Goal: Information Seeking & Learning: Learn about a topic

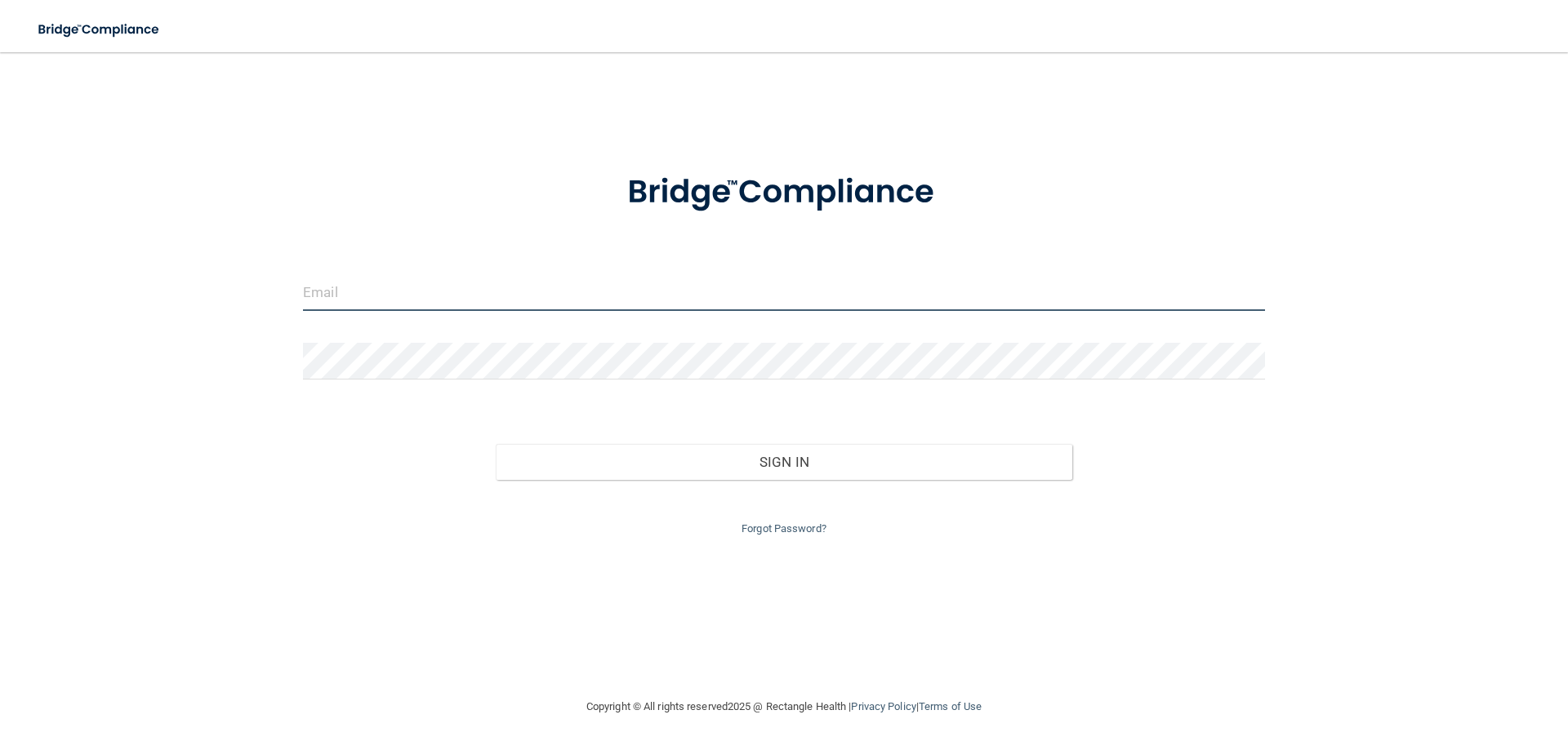
click at [477, 285] on input "email" at bounding box center [784, 292] width 962 height 37
click at [597, 287] on input "email" at bounding box center [784, 292] width 962 height 37
type input "[EMAIL_ADDRESS][DOMAIN_NAME]"
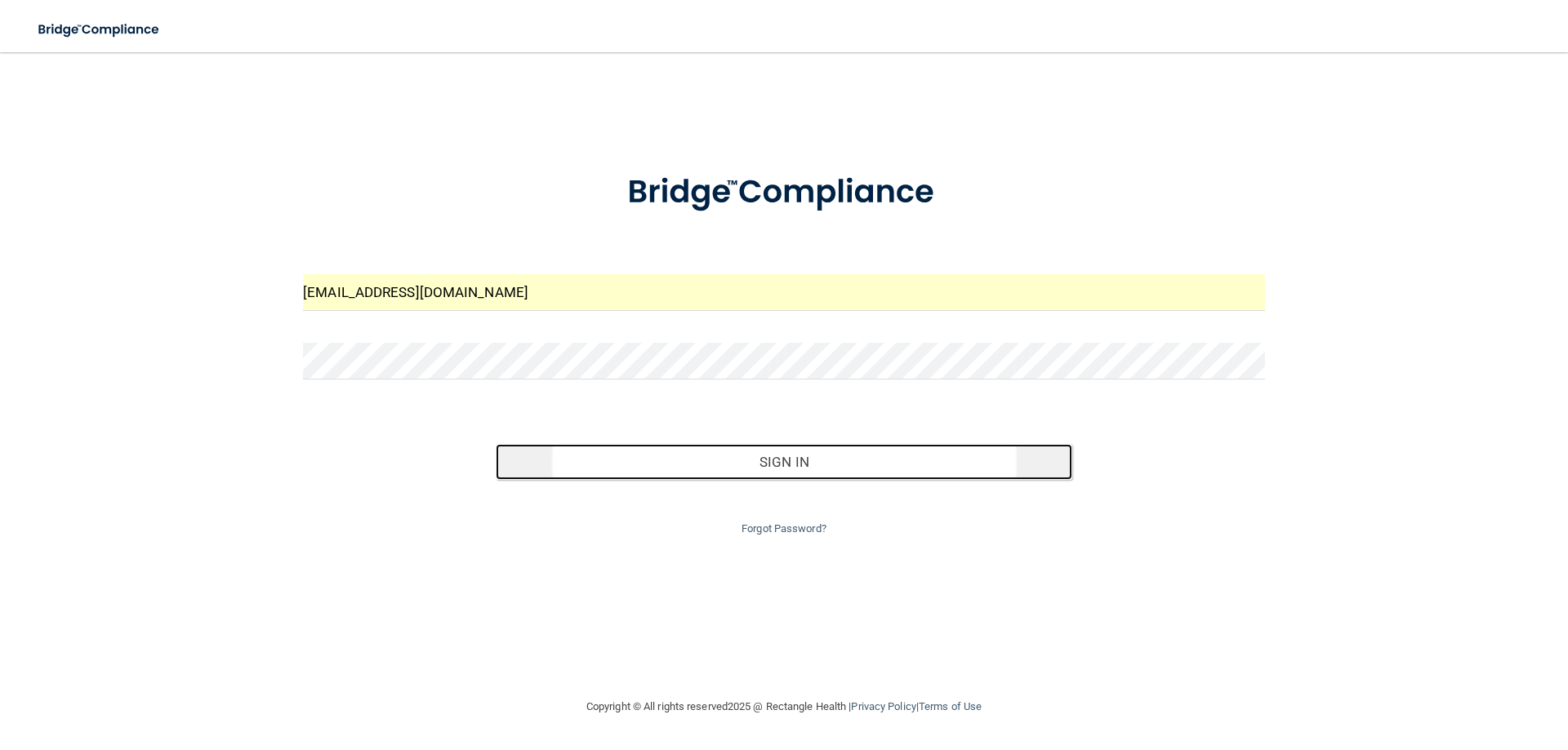
click at [796, 461] on button "Sign In" at bounding box center [784, 462] width 577 height 36
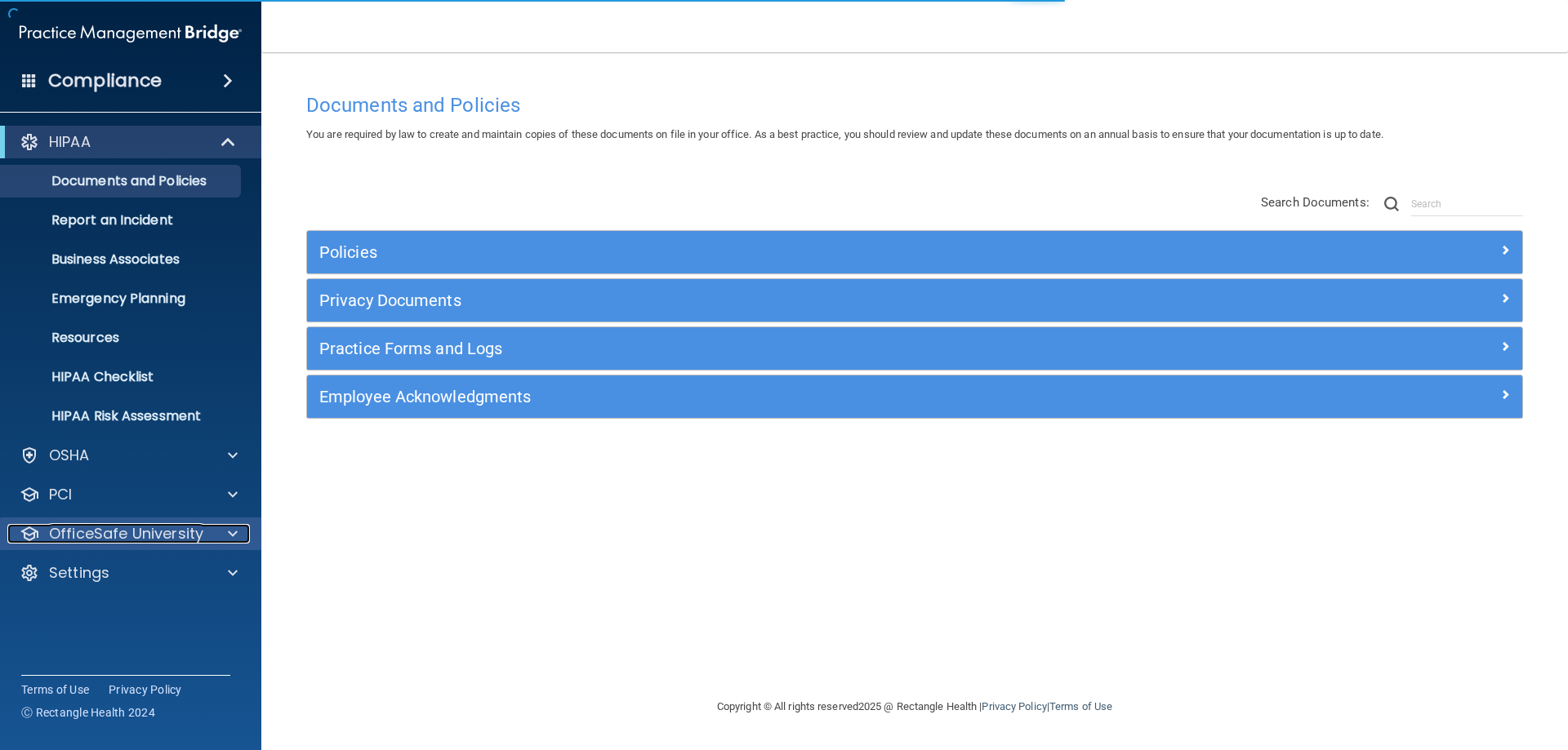
click at [173, 530] on p "OfficeSafe University" at bounding box center [127, 534] width 154 height 20
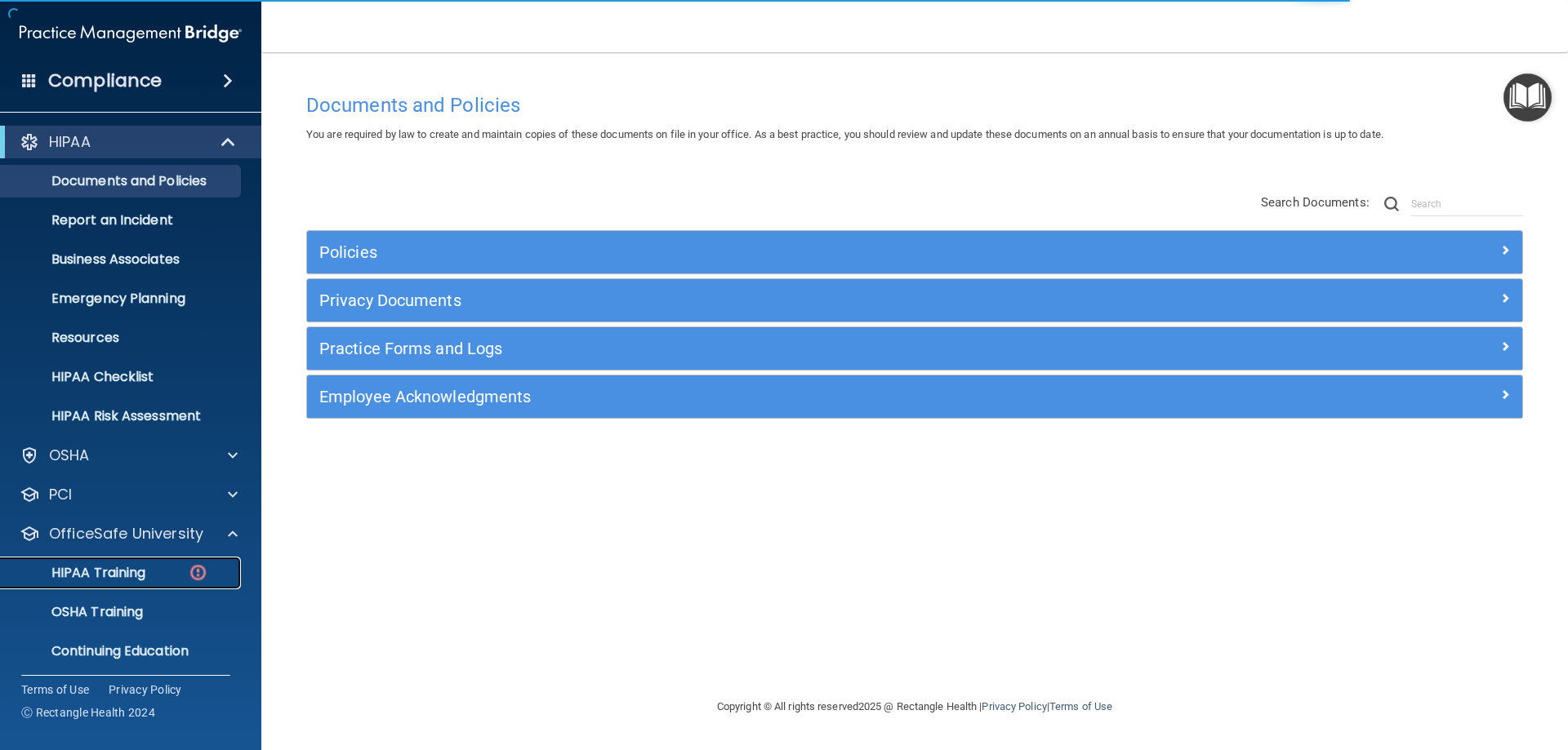
click at [147, 563] on link "HIPAA Training" at bounding box center [112, 573] width 257 height 33
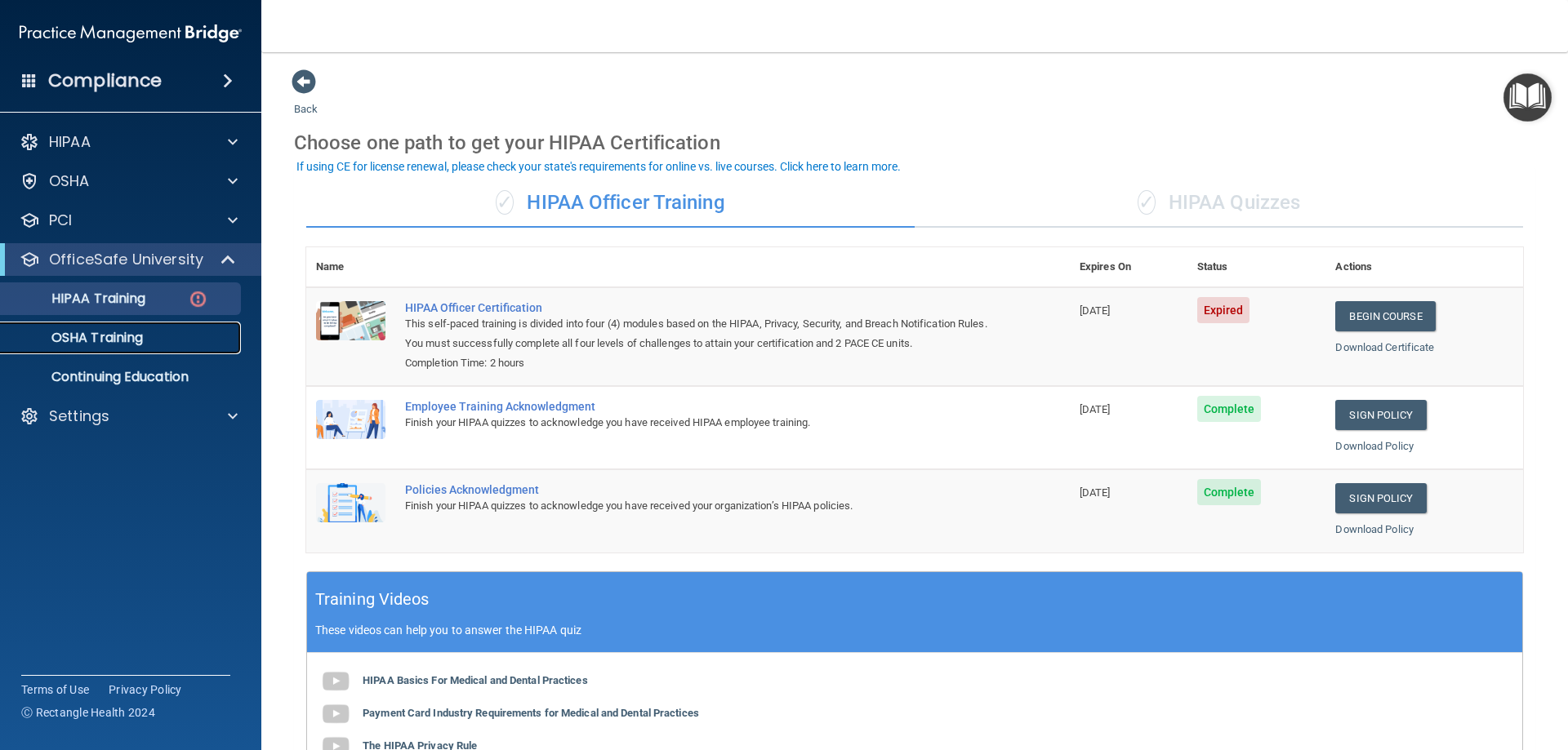
click at [111, 334] on p "OSHA Training" at bounding box center [77, 337] width 133 height 17
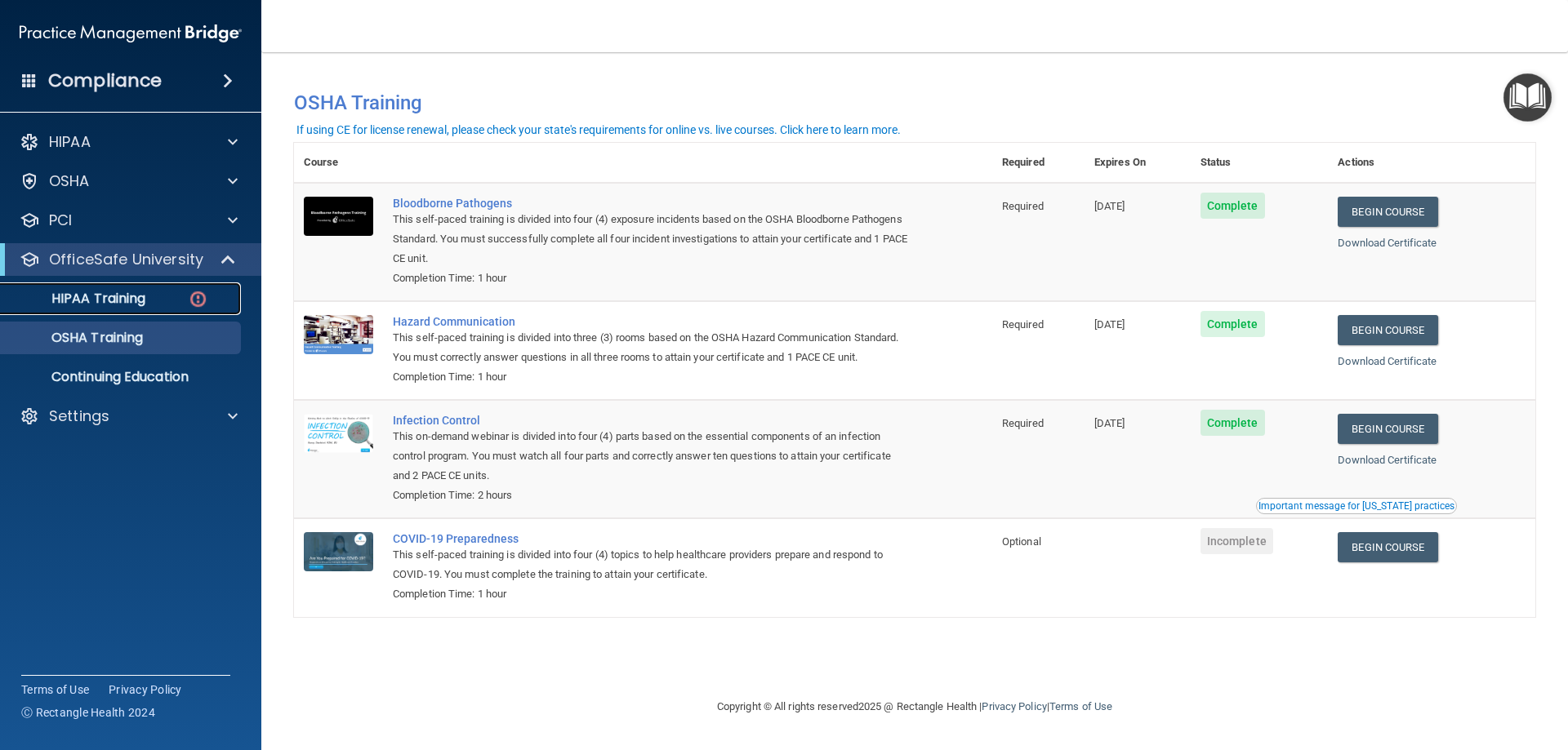
click at [107, 292] on p "HIPAA Training" at bounding box center [78, 299] width 135 height 17
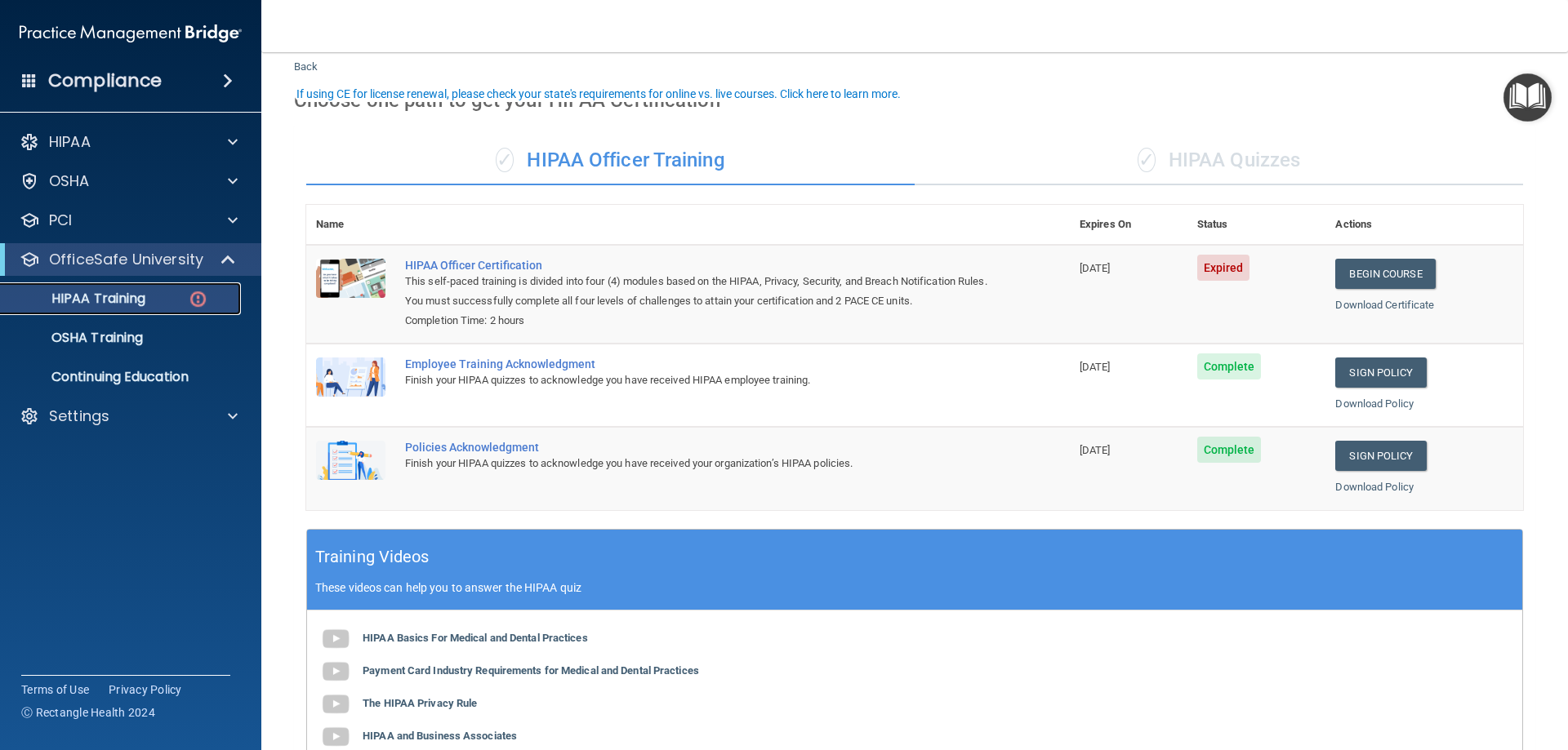
scroll to position [82, 0]
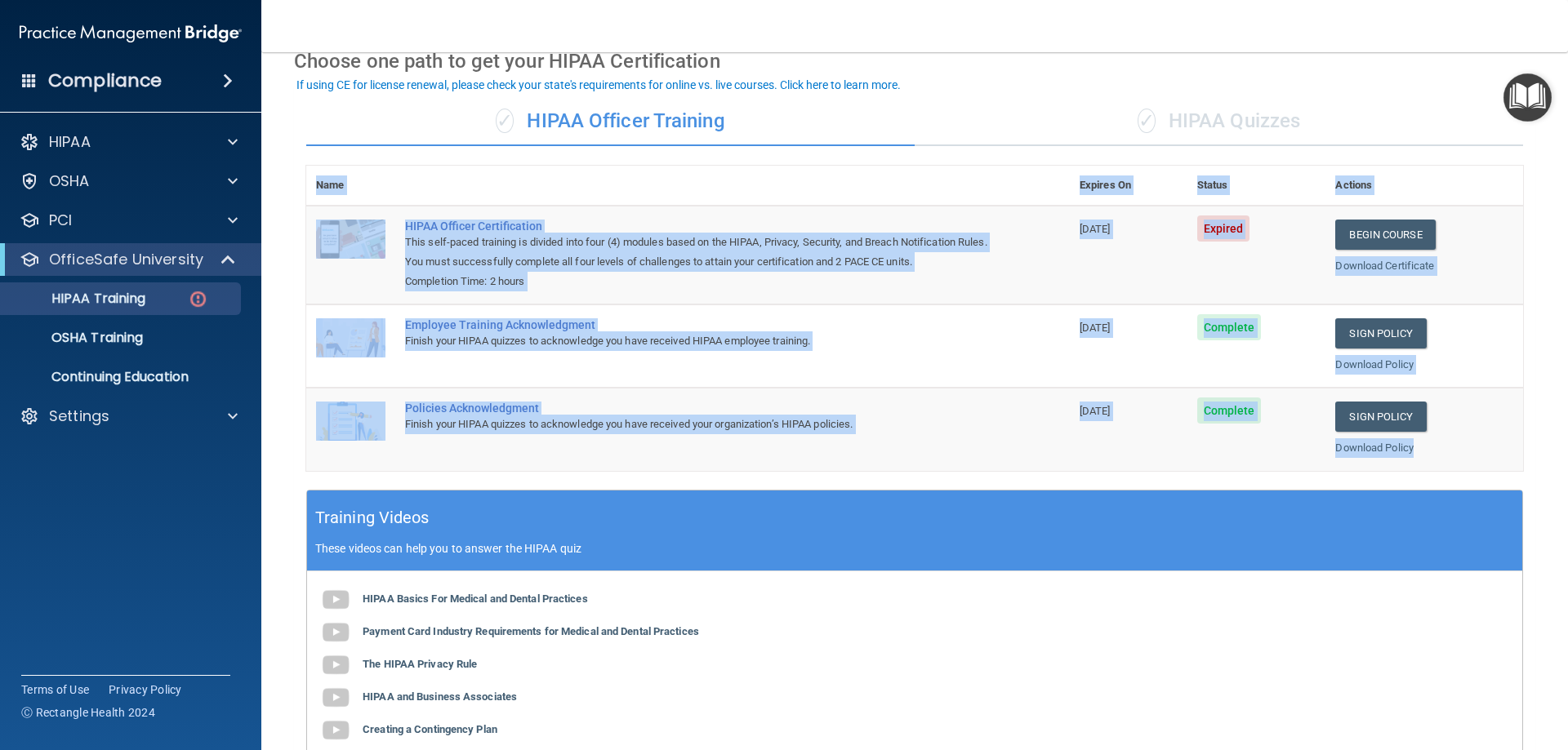
drag, startPoint x: 297, startPoint y: 332, endPoint x: 1487, endPoint y: 449, distance: 1195.7
click at [1487, 449] on div "✓ HIPAA Officer Training ✓ HIPAA Quizzes Name Expires On Status Actions HIPAA O…" at bounding box center [915, 509] width 1241 height 847
